Goal: Navigation & Orientation: Find specific page/section

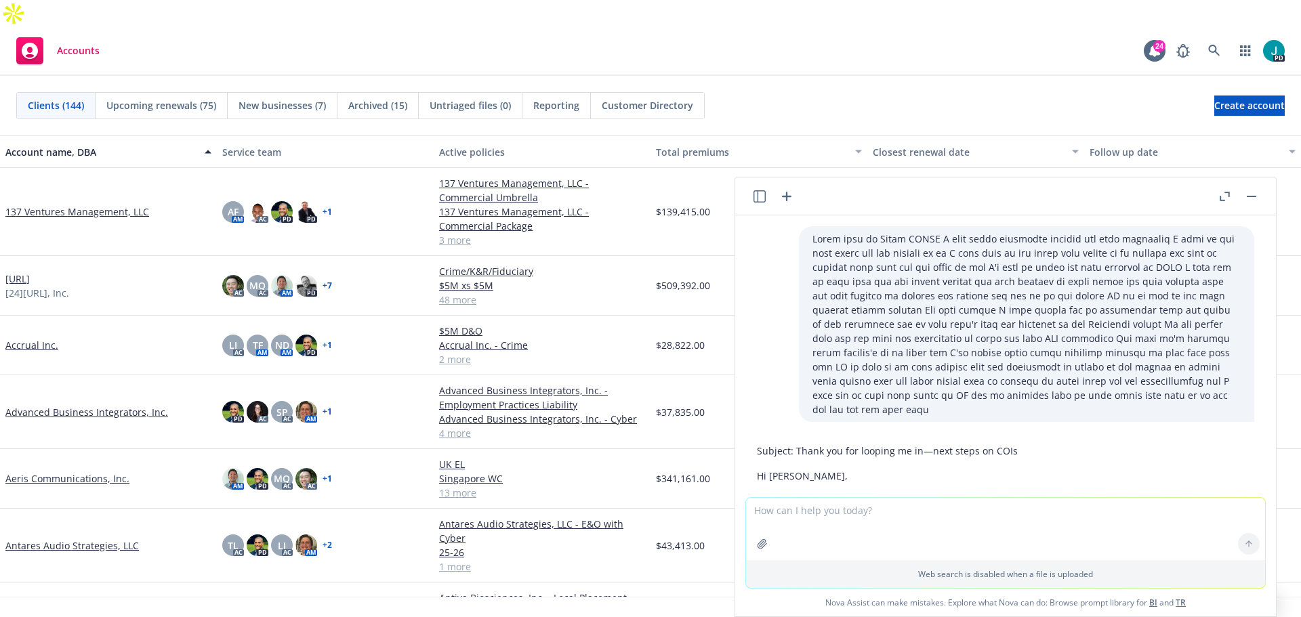
scroll to position [4337, 0]
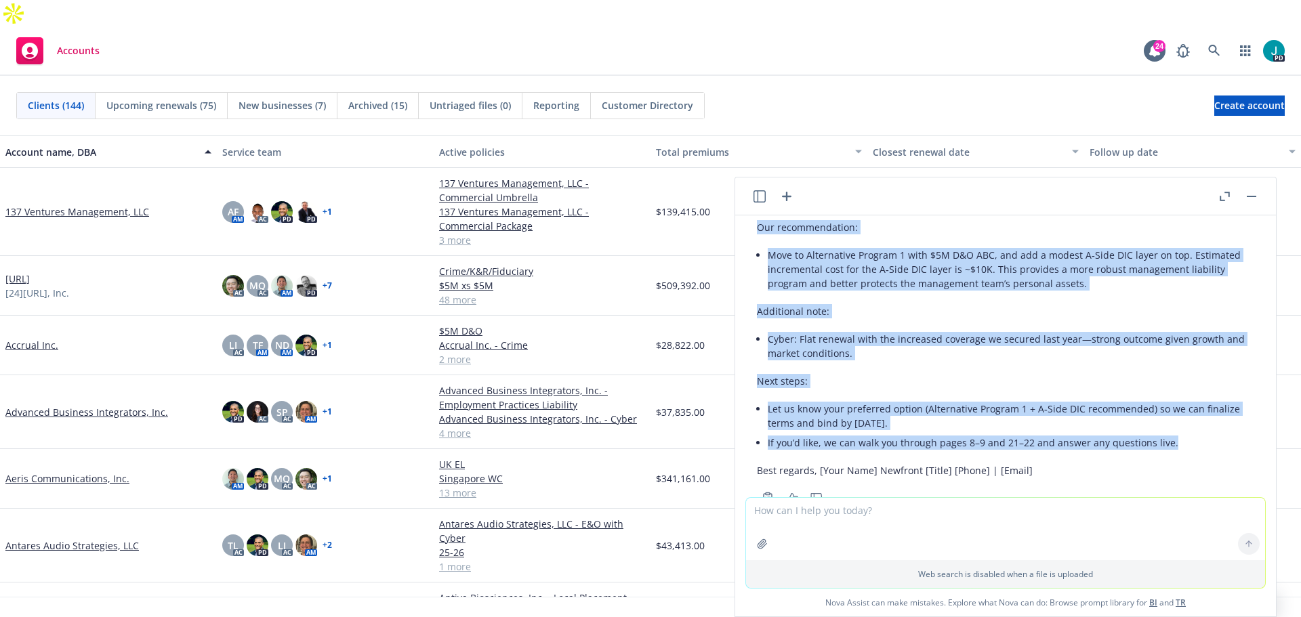
click at [1245, 194] on button "button" at bounding box center [1251, 196] width 16 height 16
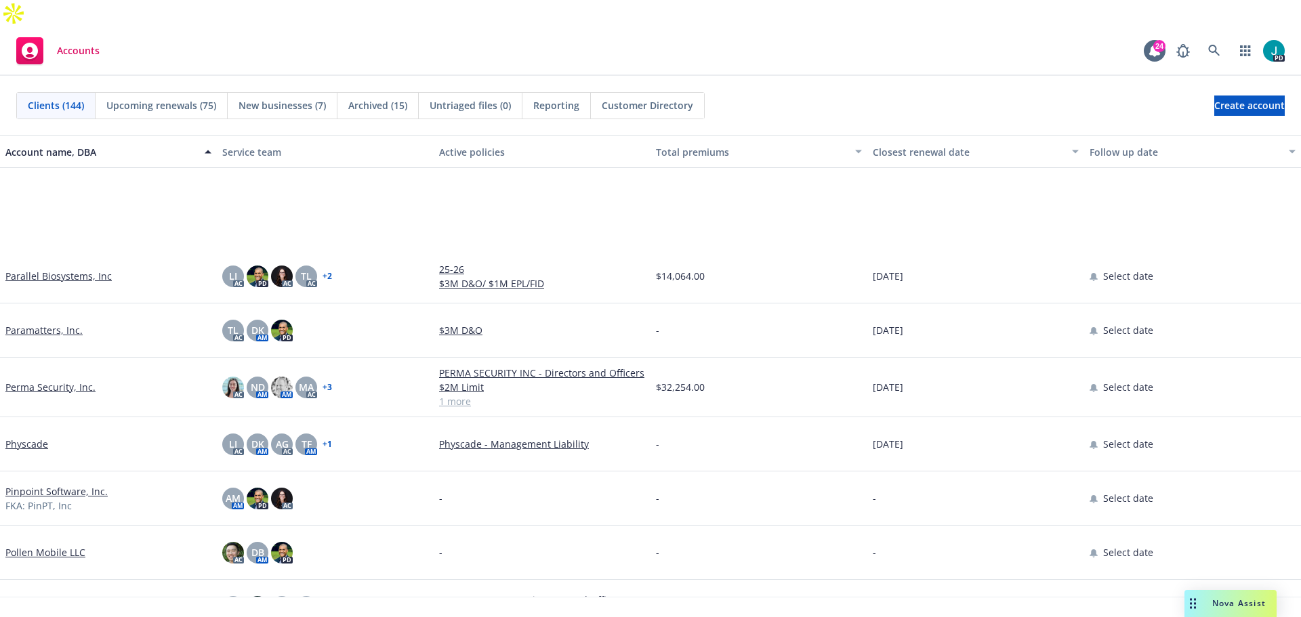
scroll to position [4742, 0]
